Goal: Transaction & Acquisition: Purchase product/service

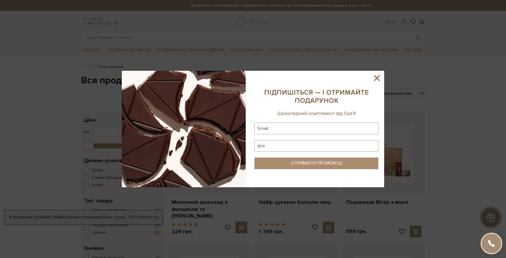
click at [379, 76] on icon at bounding box center [377, 78] width 6 height 6
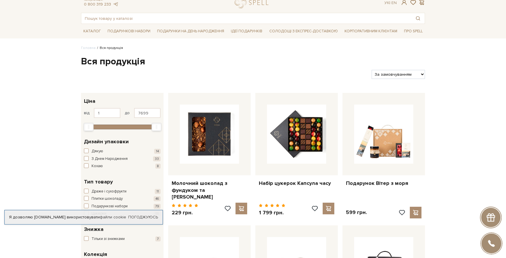
scroll to position [29, 0]
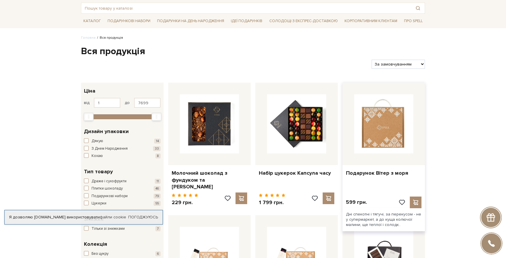
click at [402, 117] on img at bounding box center [383, 123] width 59 height 59
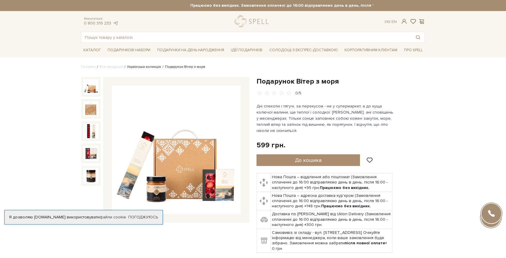
click at [147, 66] on link "Українська колекція" at bounding box center [144, 67] width 34 height 4
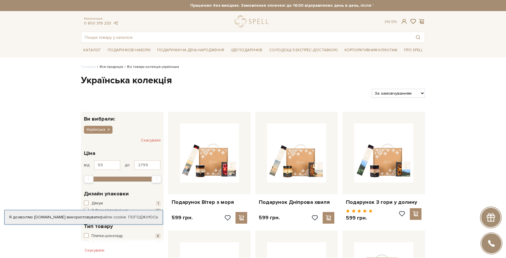
click at [113, 65] on link "Вся продукція" at bounding box center [111, 67] width 23 height 4
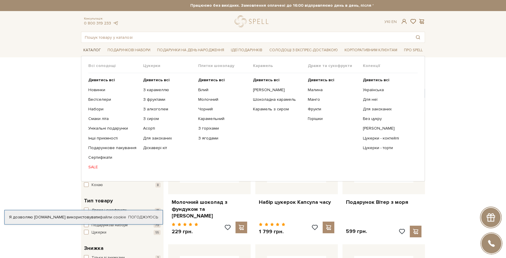
click at [92, 50] on span "Каталог" at bounding box center [92, 50] width 22 height 9
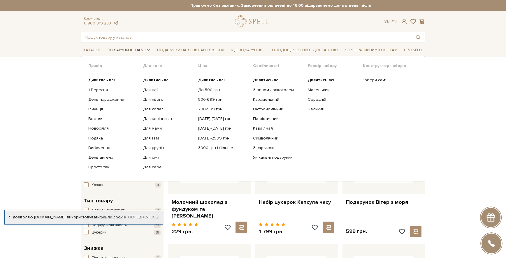
click at [113, 50] on span "Подарункові набори" at bounding box center [129, 50] width 48 height 9
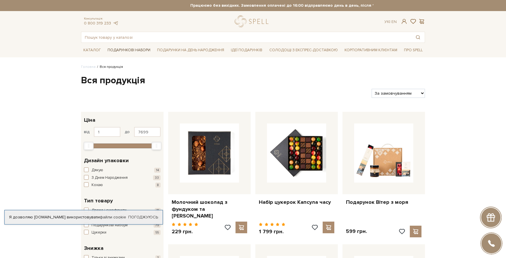
click at [134, 50] on span "Подарункові набори" at bounding box center [129, 50] width 48 height 9
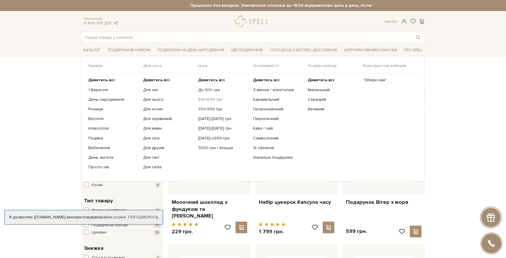
click at [211, 99] on link "500-699 грн" at bounding box center [223, 99] width 50 height 5
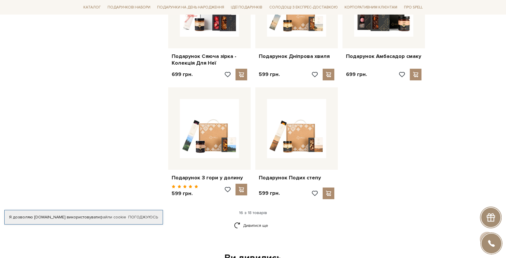
scroll to position [671, 0]
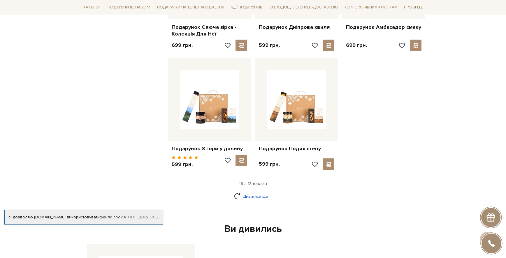
click at [260, 192] on link "Дивитися ще" at bounding box center [253, 197] width 38 height 10
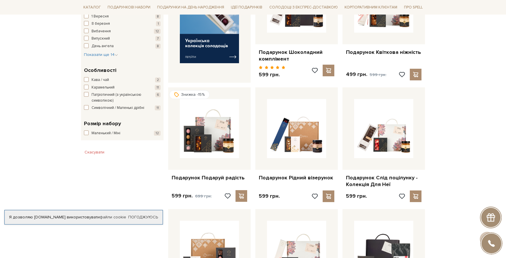
scroll to position [292, 0]
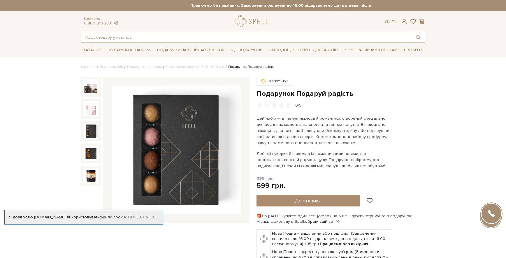
click at [122, 39] on input "text" at bounding box center [246, 37] width 330 height 10
paste input "Набір цукерок Весняний"
type input "Набір цукерок Весняний"
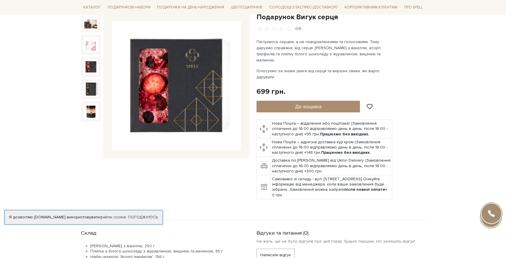
scroll to position [29, 0]
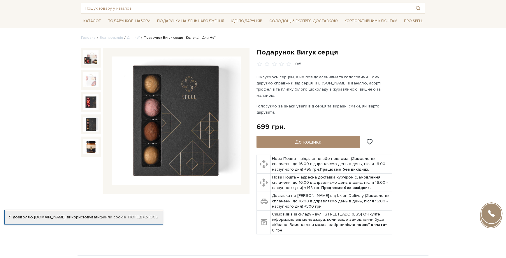
click at [88, 124] on img at bounding box center [90, 124] width 15 height 15
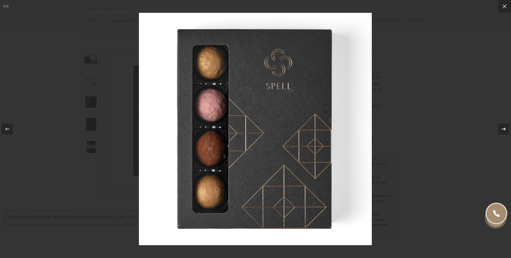
click at [505, 128] on icon at bounding box center [503, 129] width 7 height 7
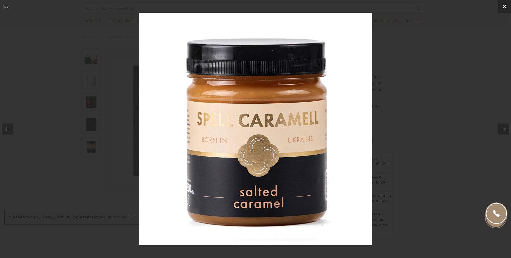
click at [506, 8] on icon at bounding box center [504, 6] width 4 height 4
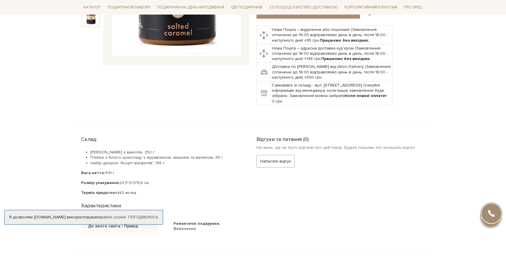
scroll to position [175, 0]
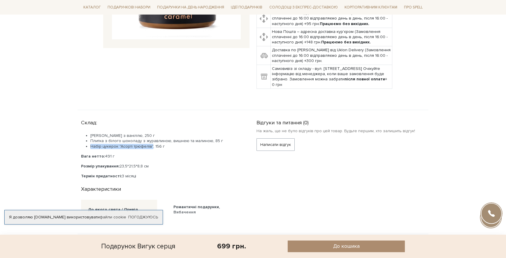
drag, startPoint x: 91, startPoint y: 140, endPoint x: 152, endPoint y: 142, distance: 61.3
click at [152, 144] on li "Набір цукерок "Асорті трюфелів", 156 г" at bounding box center [166, 146] width 152 height 5
copy li "Набір цукерок "Асорті трюфелів""
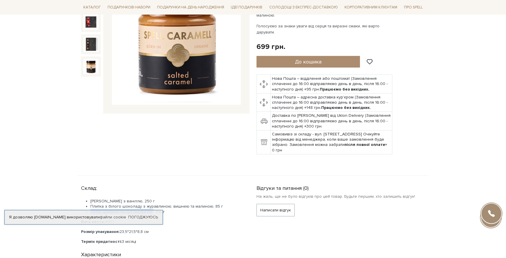
scroll to position [0, 0]
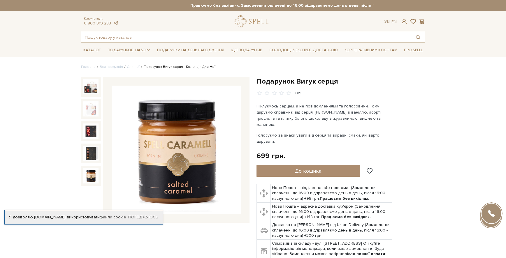
click at [119, 40] on input "text" at bounding box center [246, 37] width 330 height 10
paste input "Набір цукерок "Асорті трюфелів""
type input "Набір цукерок "Асорті трюфелів""
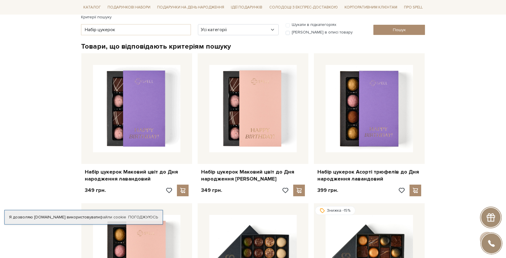
scroll to position [58, 0]
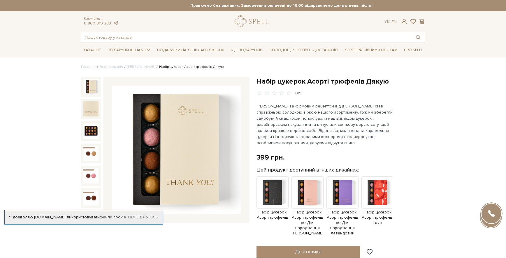
scroll to position [29, 0]
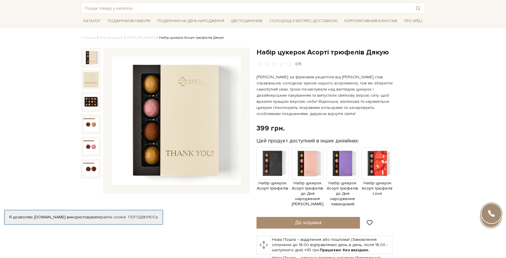
click at [90, 58] on img at bounding box center [90, 57] width 15 height 15
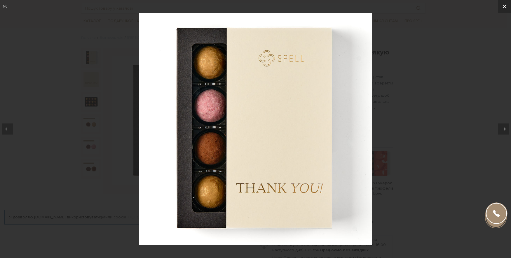
click at [503, 6] on icon at bounding box center [504, 6] width 7 height 7
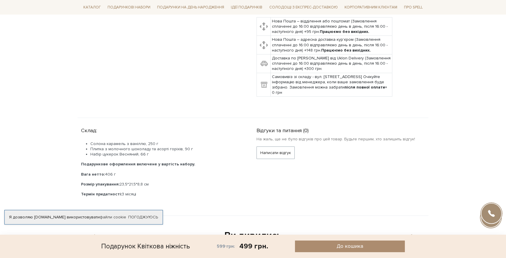
scroll to position [233, 0]
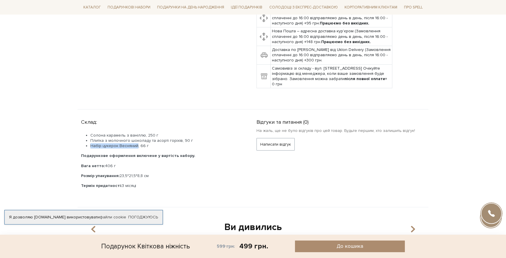
drag, startPoint x: 91, startPoint y: 141, endPoint x: 136, endPoint y: 141, distance: 45.2
click at [136, 143] on li "Набір цукерок Весняний, 66 г" at bounding box center [166, 145] width 152 height 5
copy li "Набір цукерок Весняний"
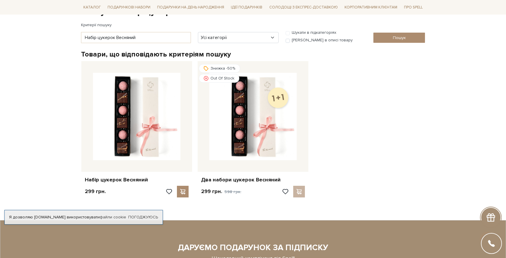
scroll to position [58, 0]
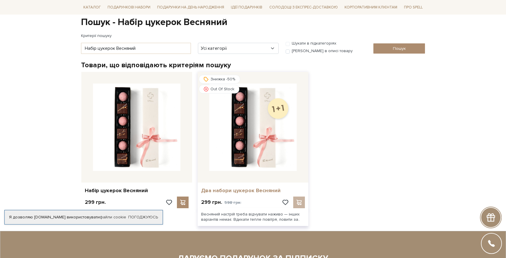
click at [257, 190] on link "Два набори цукерок Весняний" at bounding box center [253, 191] width 104 height 7
